Goal: Information Seeking & Learning: Learn about a topic

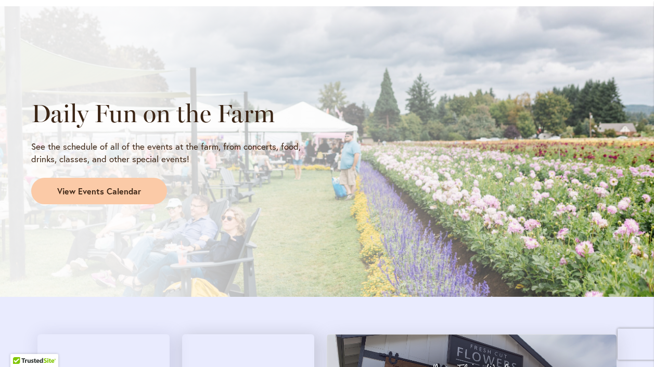
scroll to position [873, 0]
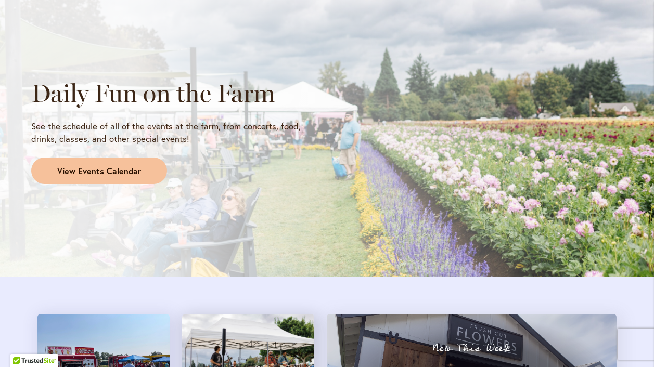
click at [137, 165] on span "View Events Calendar" at bounding box center [99, 171] width 84 height 12
